Goal: Find specific page/section: Find specific page/section

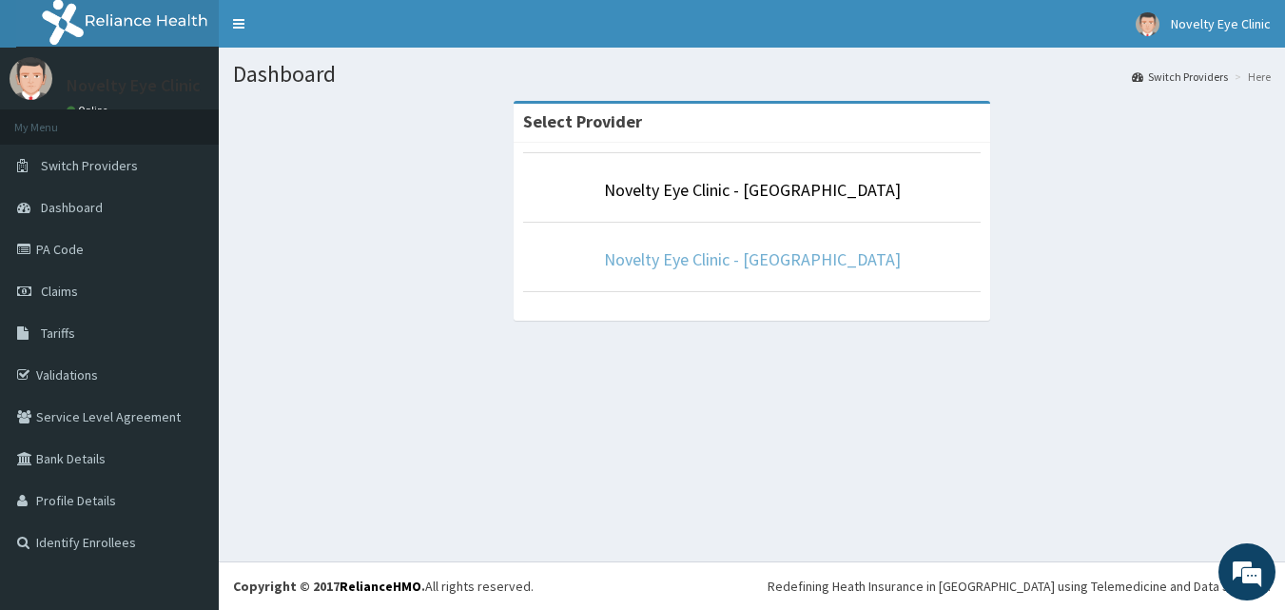
click at [763, 260] on link "Novelty Eye Clinic - [GEOGRAPHIC_DATA]" at bounding box center [752, 259] width 297 height 22
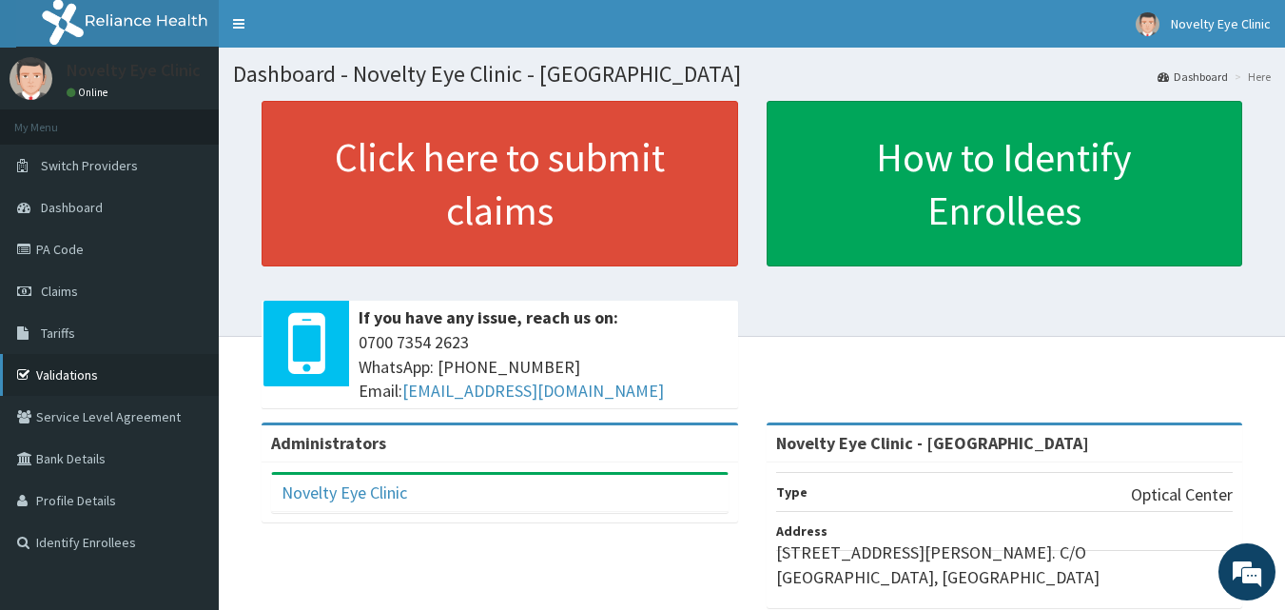
click at [68, 373] on link "Validations" at bounding box center [109, 375] width 219 height 42
